Goal: Transaction & Acquisition: Register for event/course

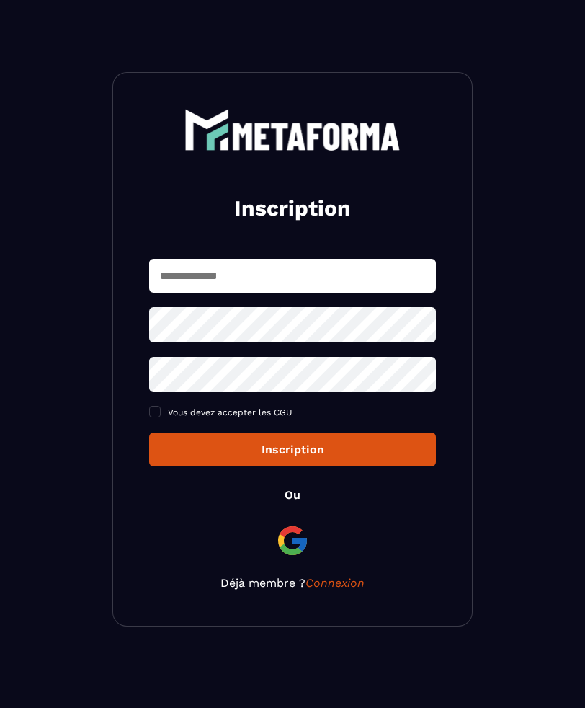
click at [298, 546] on img at bounding box center [292, 540] width 35 height 35
